Goal: Task Accomplishment & Management: Manage account settings

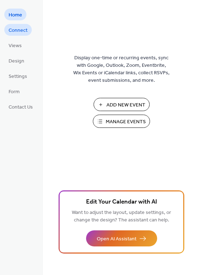
click at [19, 33] on span "Connect" at bounding box center [18, 30] width 19 height 7
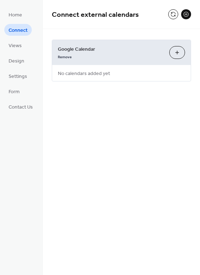
click at [179, 54] on button "Choose Calendars" at bounding box center [177, 52] width 16 height 13
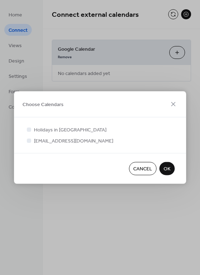
click at [146, 170] on span "Cancel" at bounding box center [142, 168] width 19 height 7
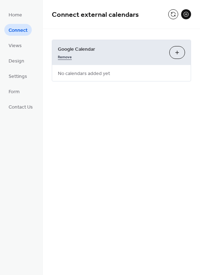
click at [63, 57] on link "Remove" at bounding box center [65, 55] width 14 height 7
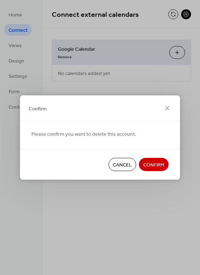
click at [156, 163] on span "Confirm" at bounding box center [153, 164] width 21 height 7
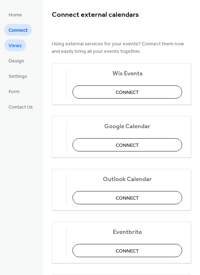
click at [17, 46] on span "Views" at bounding box center [15, 45] width 13 height 7
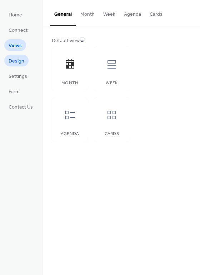
click at [18, 62] on span "Design" at bounding box center [17, 60] width 16 height 7
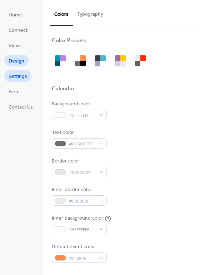
click at [25, 76] on span "Settings" at bounding box center [18, 76] width 19 height 7
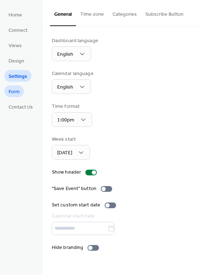
click at [18, 90] on span "Form" at bounding box center [14, 91] width 11 height 7
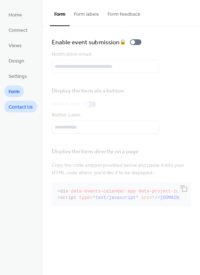
click at [17, 107] on span "Contact Us" at bounding box center [21, 106] width 24 height 7
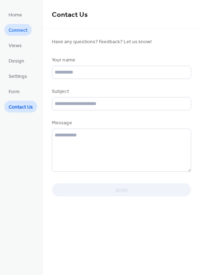
click at [15, 32] on span "Connect" at bounding box center [18, 30] width 19 height 7
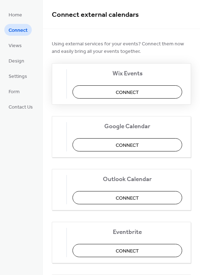
click at [134, 95] on span "Connect" at bounding box center [127, 92] width 23 height 7
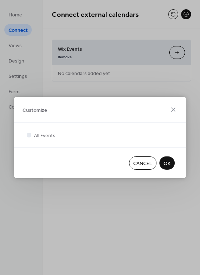
click at [168, 163] on span "OK" at bounding box center [166, 163] width 7 height 7
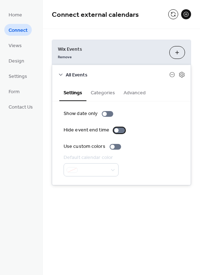
click at [115, 130] on div at bounding box center [116, 130] width 4 height 4
click at [120, 130] on div at bounding box center [122, 130] width 4 height 4
click at [97, 94] on button "Categories" at bounding box center [102, 92] width 33 height 16
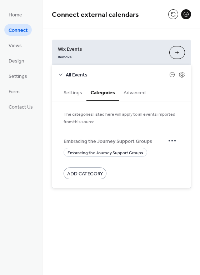
click at [96, 172] on span "Add Category" at bounding box center [85, 173] width 36 height 7
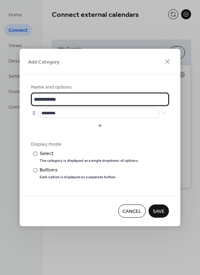
drag, startPoint x: 60, startPoint y: 100, endPoint x: 17, endPoint y: 99, distance: 42.8
click at [17, 99] on div "**********" at bounding box center [100, 137] width 200 height 275
drag, startPoint x: 52, startPoint y: 100, endPoint x: 28, endPoint y: 100, distance: 24.6
click at [28, 100] on div "Name and options ****** ******** Display mode ​ Select The category is displaye…" at bounding box center [100, 135] width 161 height 121
type input "**********"
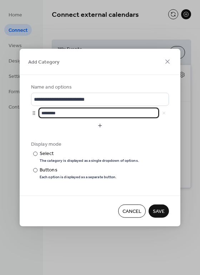
click at [58, 115] on input "********" at bounding box center [99, 113] width 120 height 10
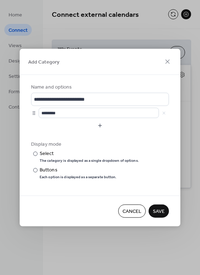
click at [35, 112] on div at bounding box center [34, 113] width 6 height 6
click at [159, 212] on span "Save" at bounding box center [159, 211] width 12 height 7
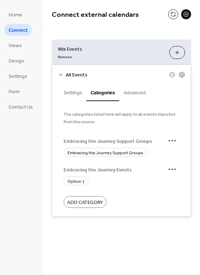
click at [79, 202] on span "Add Category" at bounding box center [85, 202] width 36 height 7
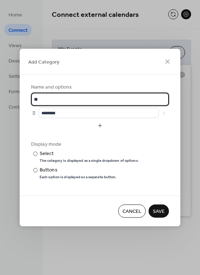
type input "*"
type input "**********"
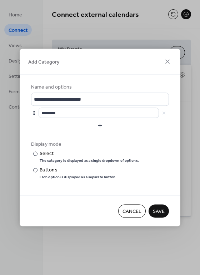
click at [157, 212] on span "Save" at bounding box center [159, 211] width 12 height 7
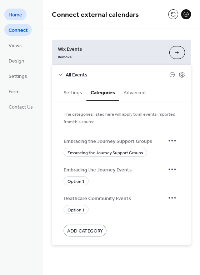
click at [12, 13] on span "Home" at bounding box center [16, 14] width 14 height 7
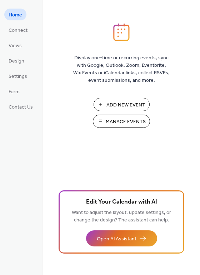
click at [137, 122] on span "Manage Events" at bounding box center [126, 121] width 40 height 7
